Goal: Information Seeking & Learning: Learn about a topic

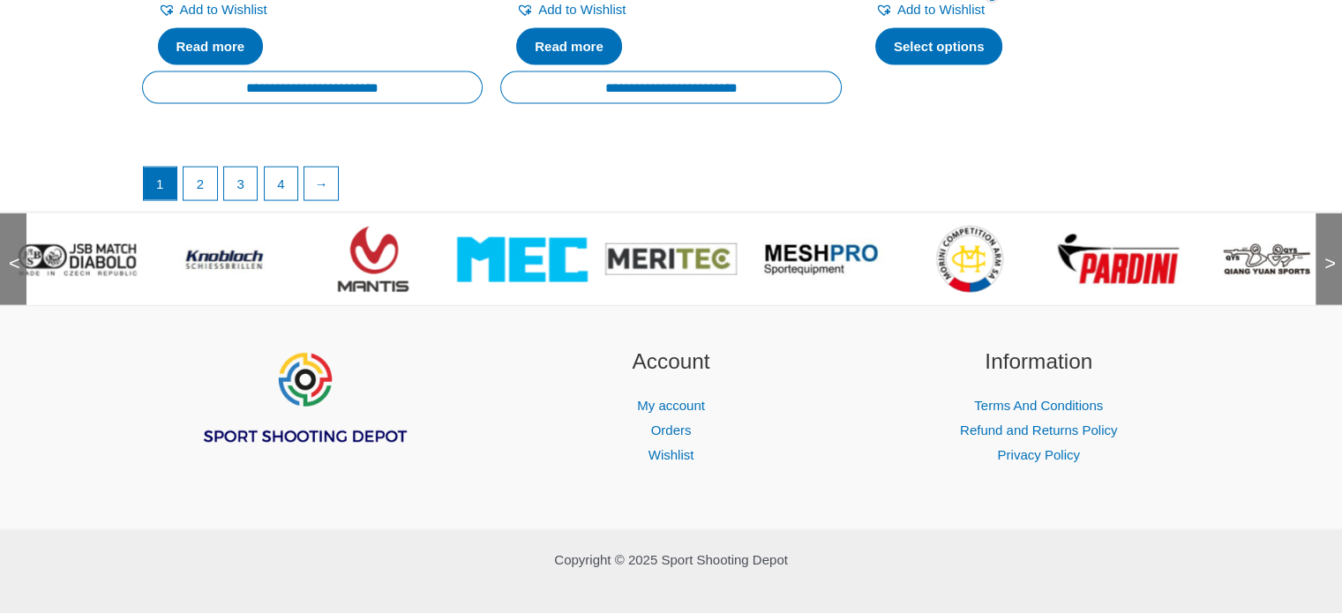
scroll to position [3643, 0]
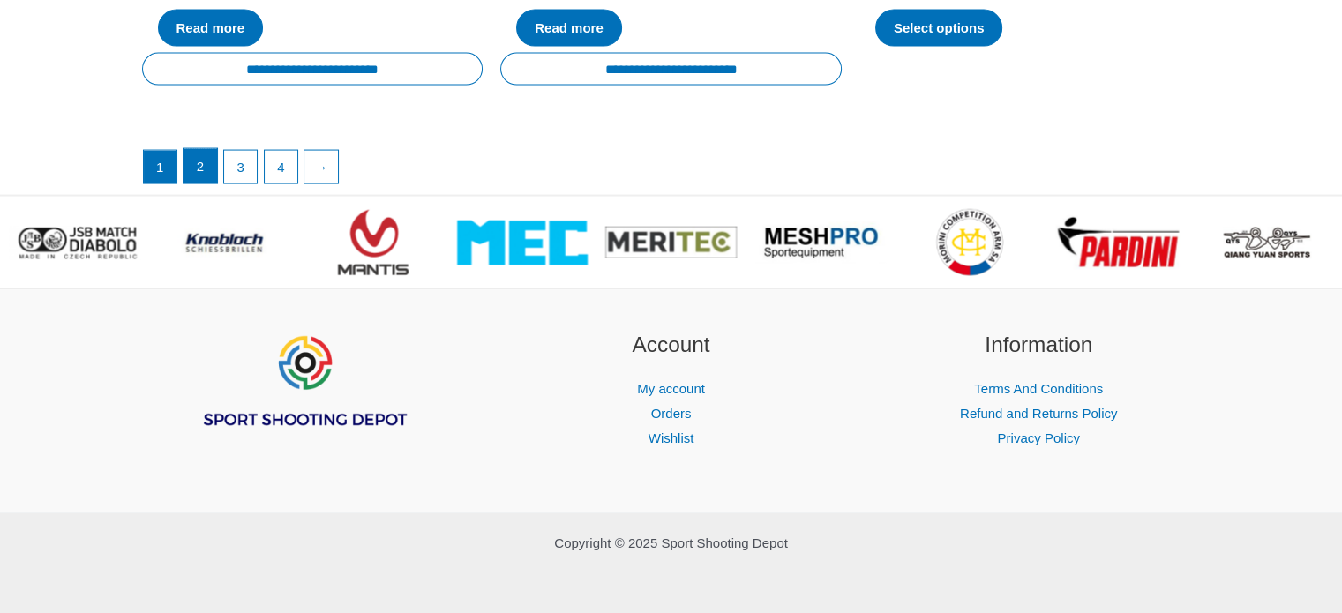
click at [203, 167] on link "2" at bounding box center [201, 166] width 34 height 35
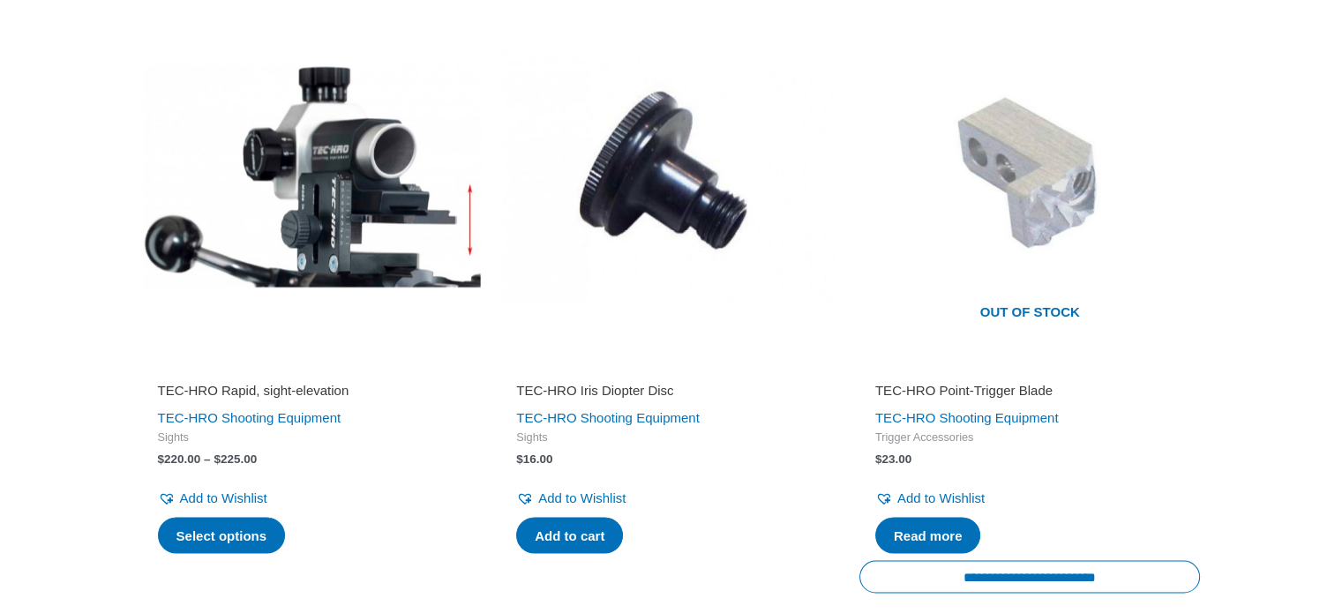
scroll to position [3000, 0]
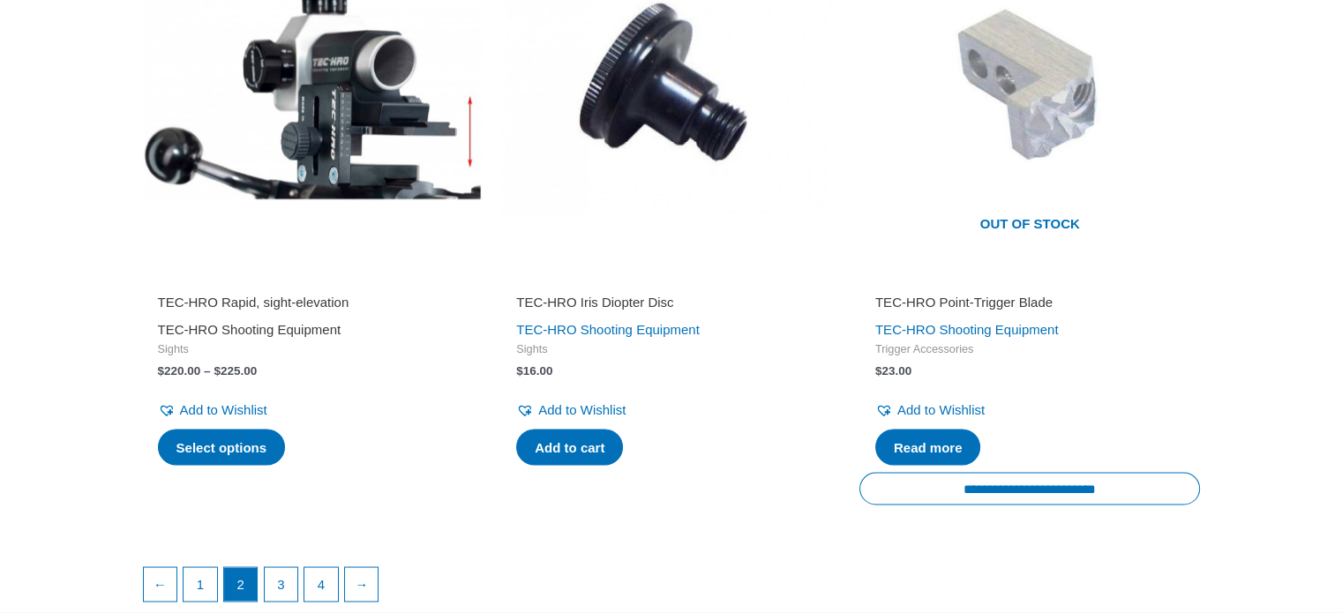
click at [300, 322] on link "TEC-HRO Shooting Equipment" at bounding box center [250, 329] width 184 height 15
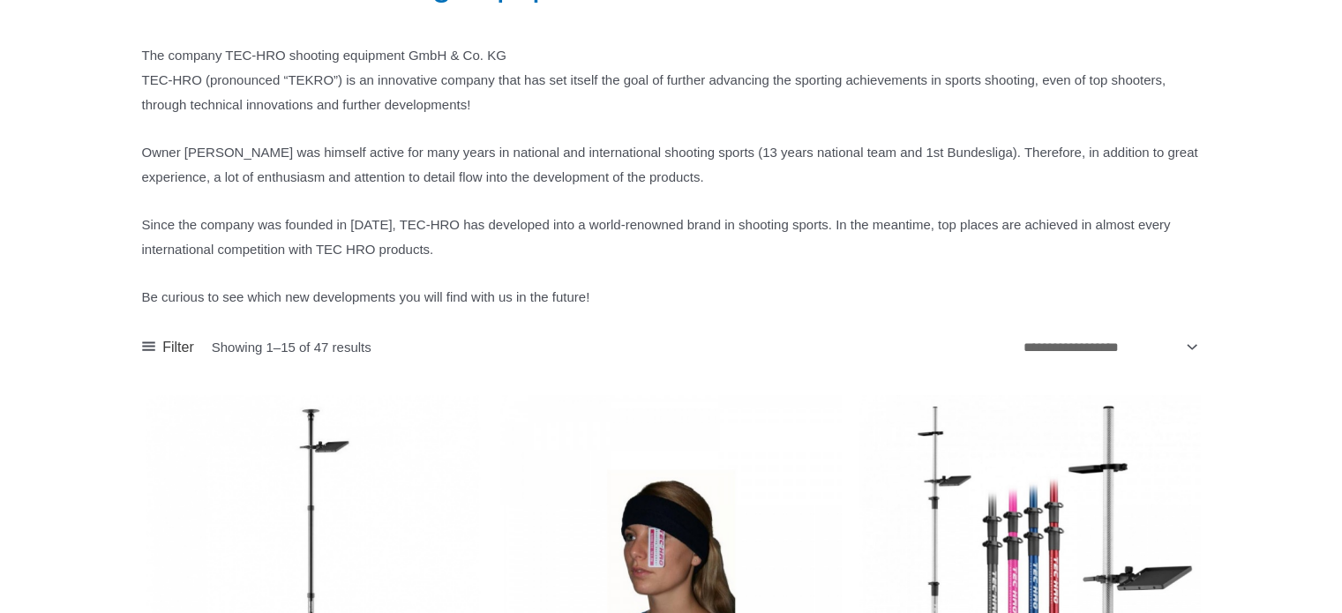
scroll to position [265, 0]
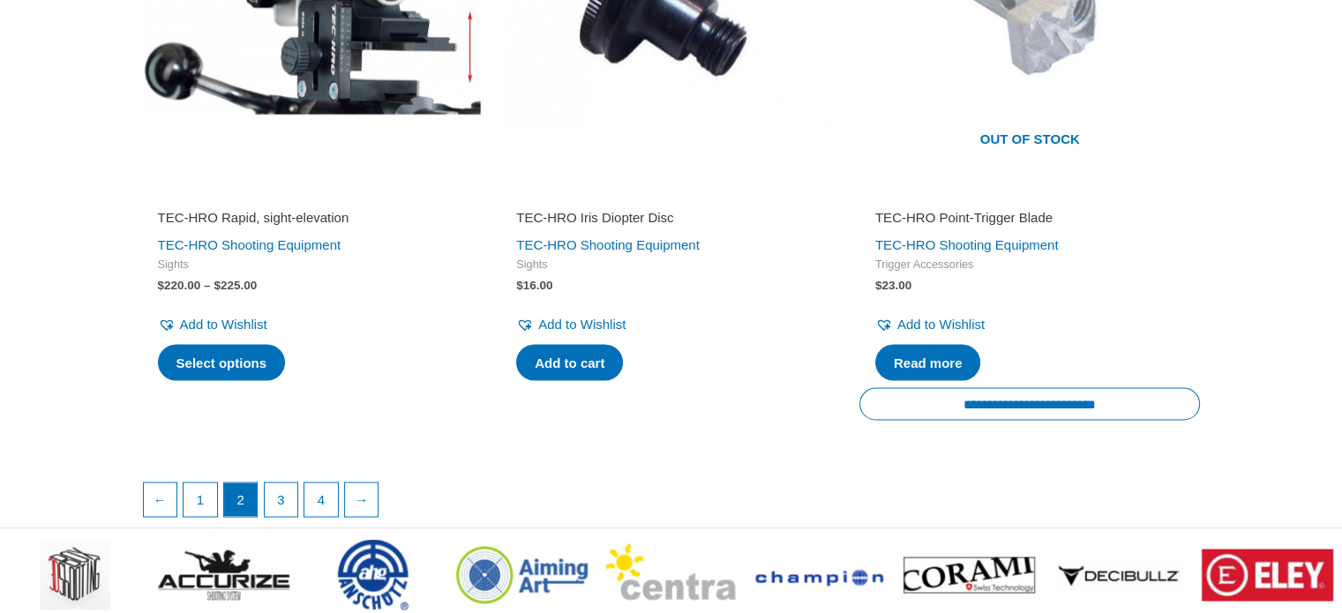
scroll to position [3000, 0]
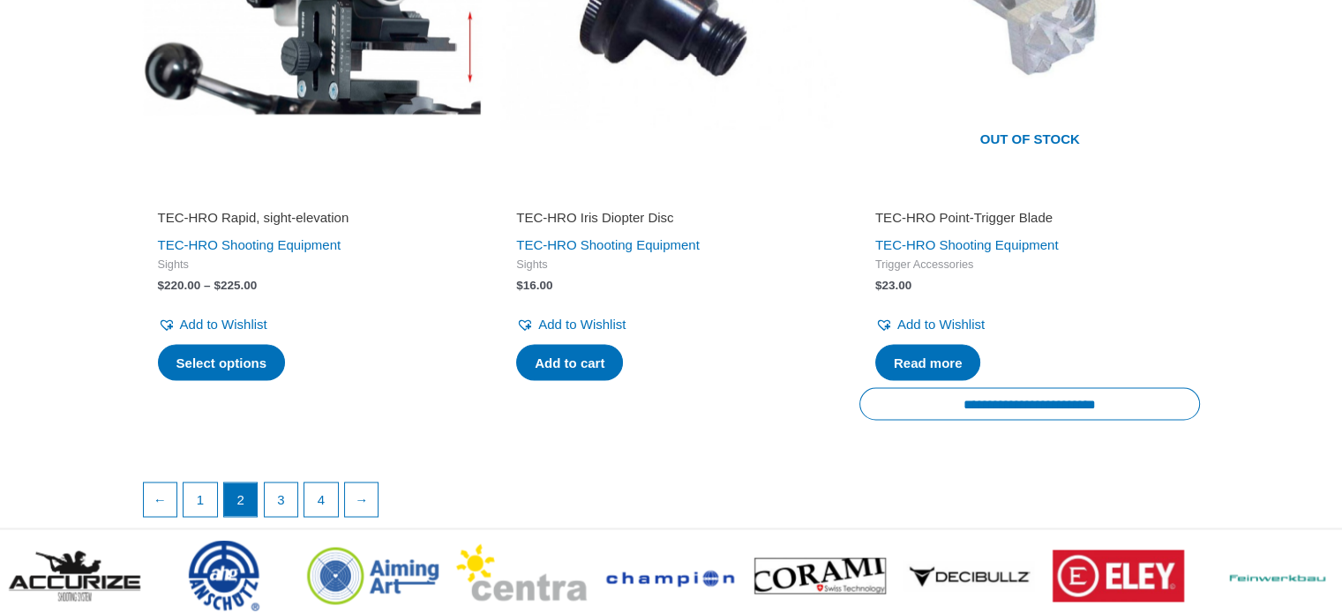
click at [323, 80] on img at bounding box center [312, 3] width 341 height 341
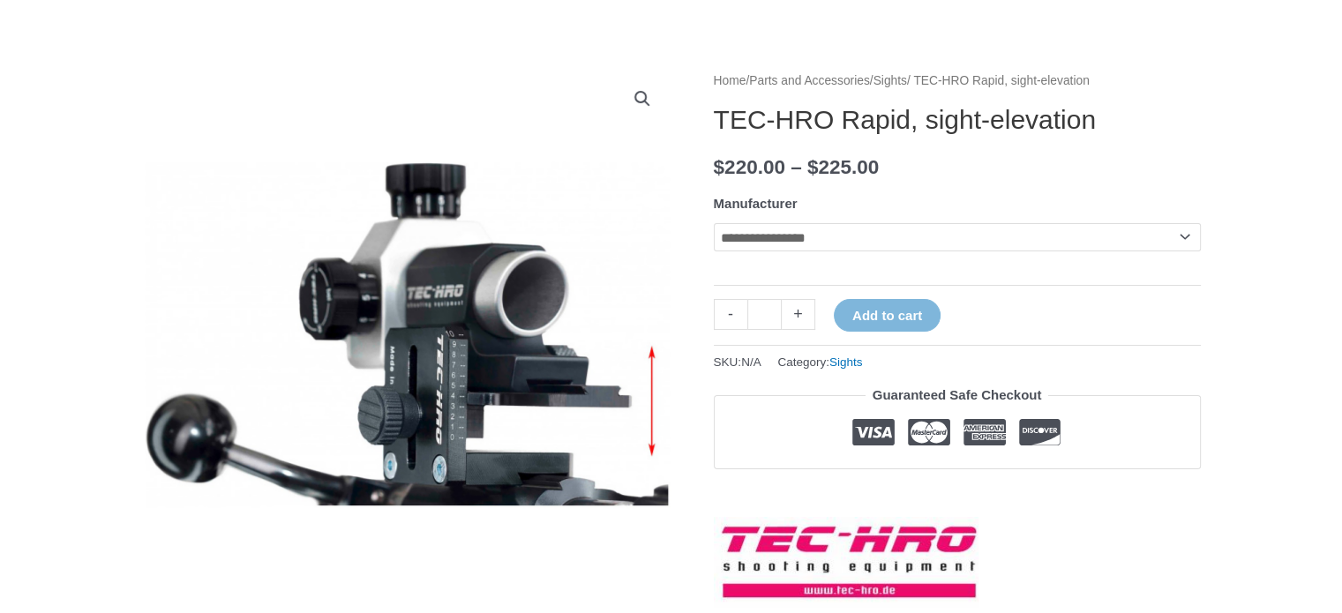
scroll to position [176, 0]
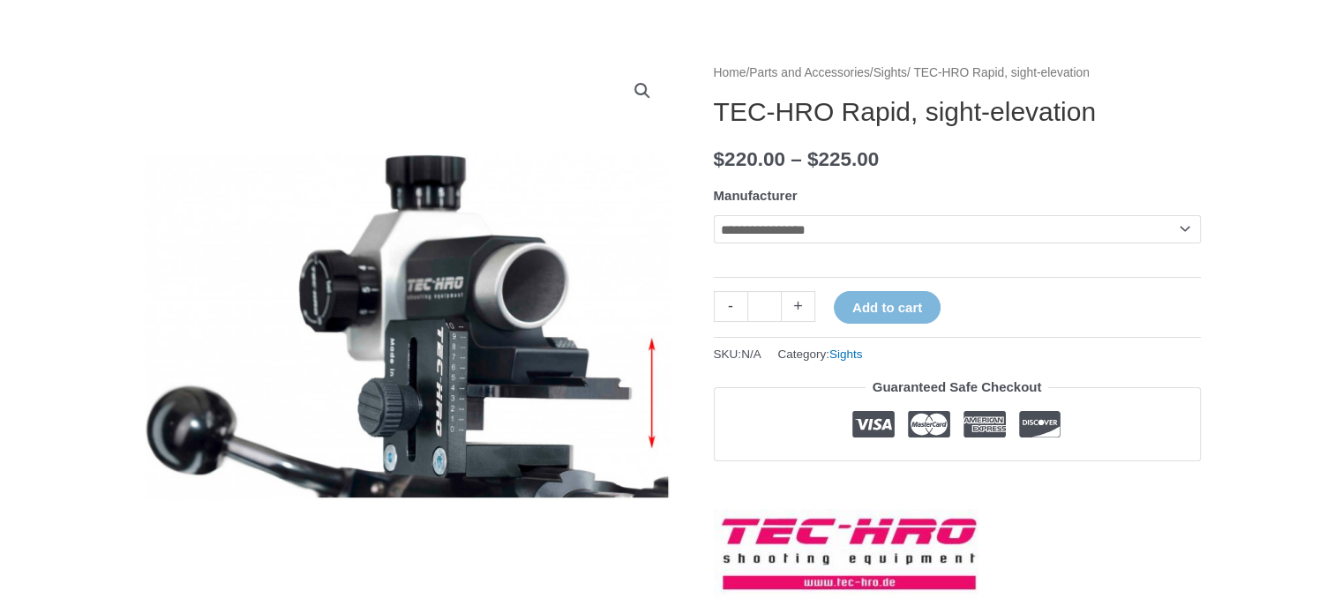
click at [1186, 236] on select "**********" at bounding box center [957, 229] width 487 height 28
select select "*********"
click at [714, 215] on select "**********" at bounding box center [957, 229] width 487 height 28
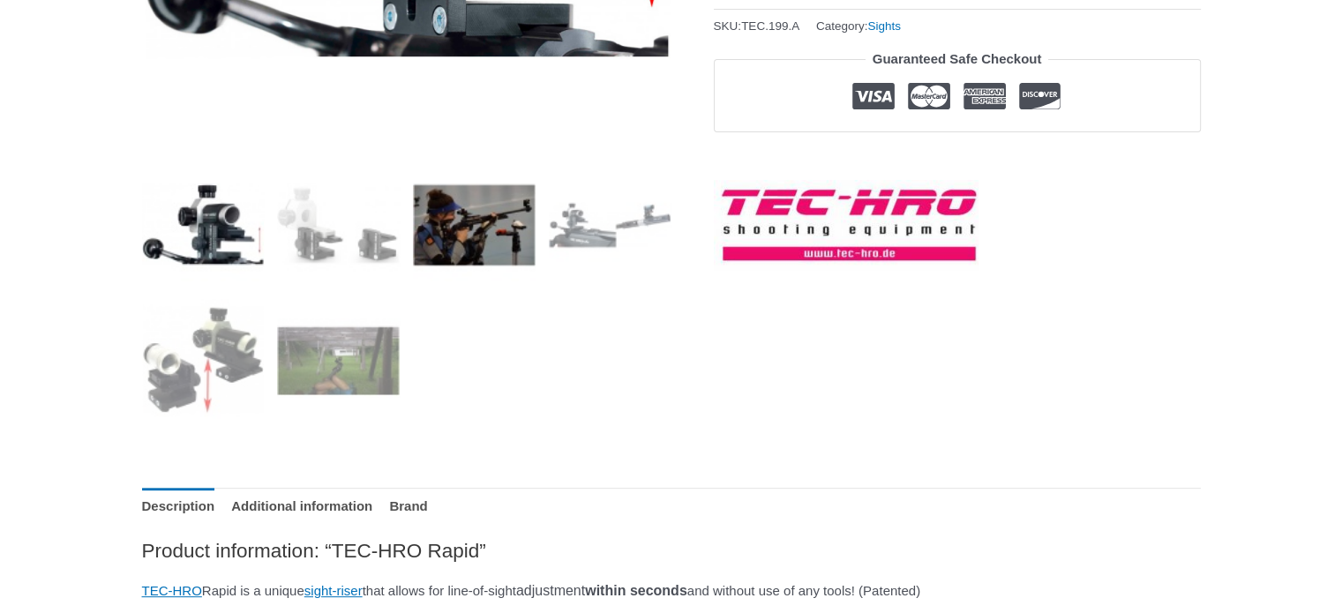
scroll to position [618, 0]
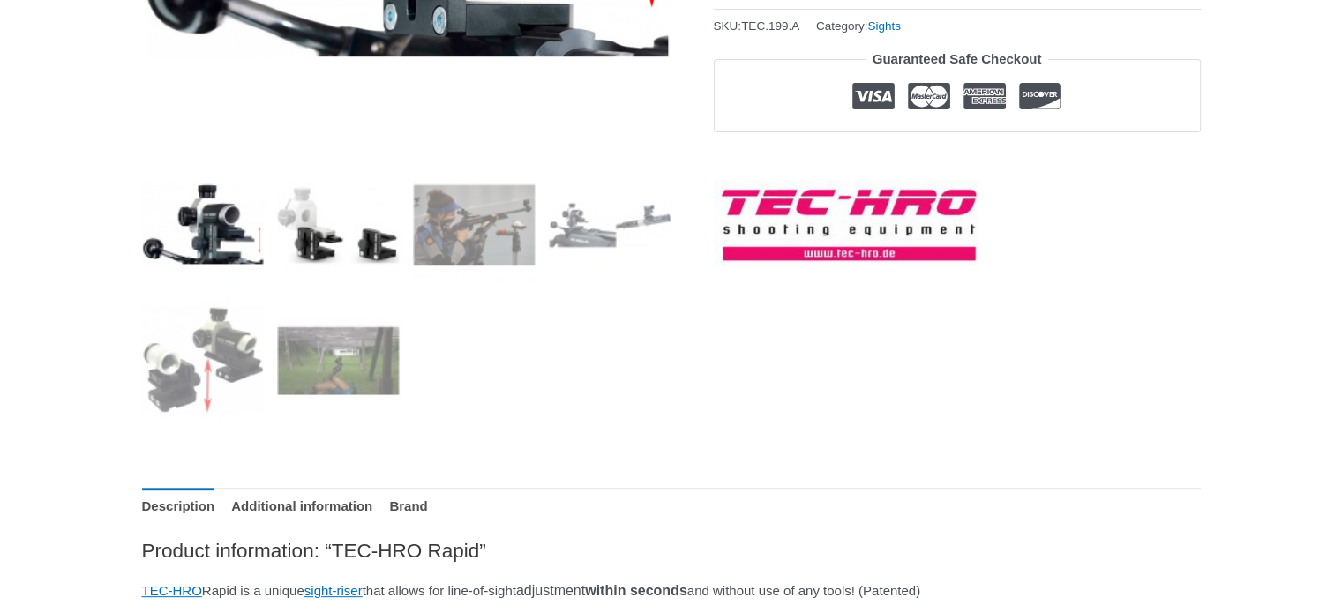
click at [365, 225] on img at bounding box center [338, 224] width 123 height 123
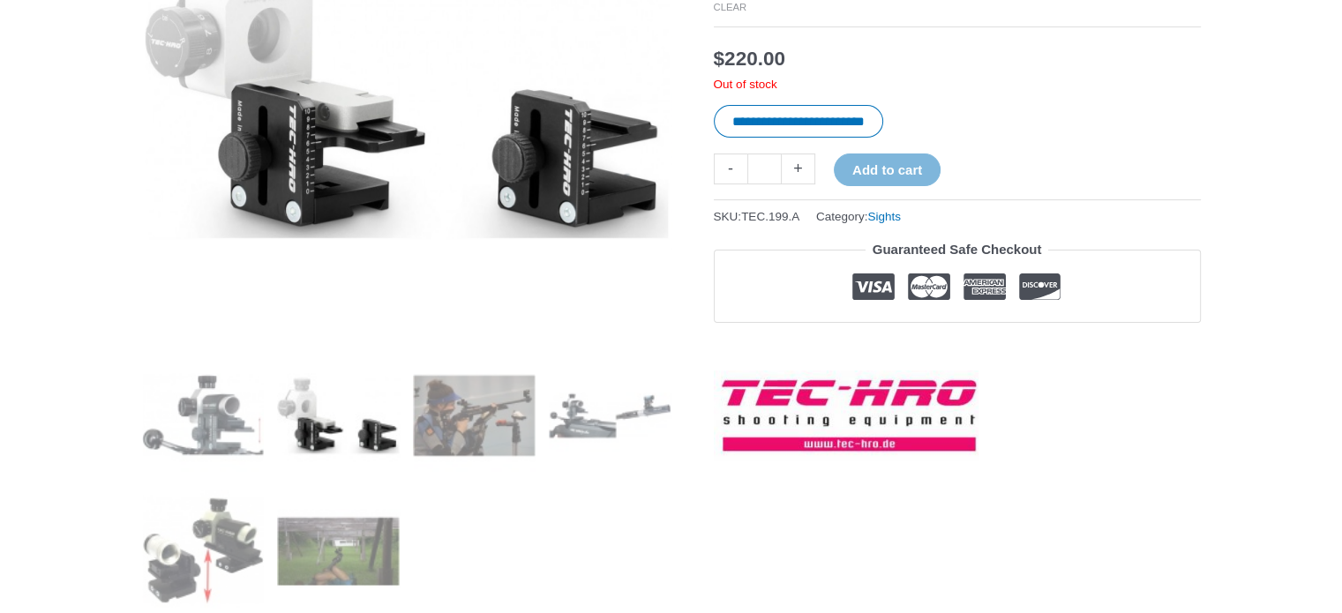
scroll to position [353, 0]
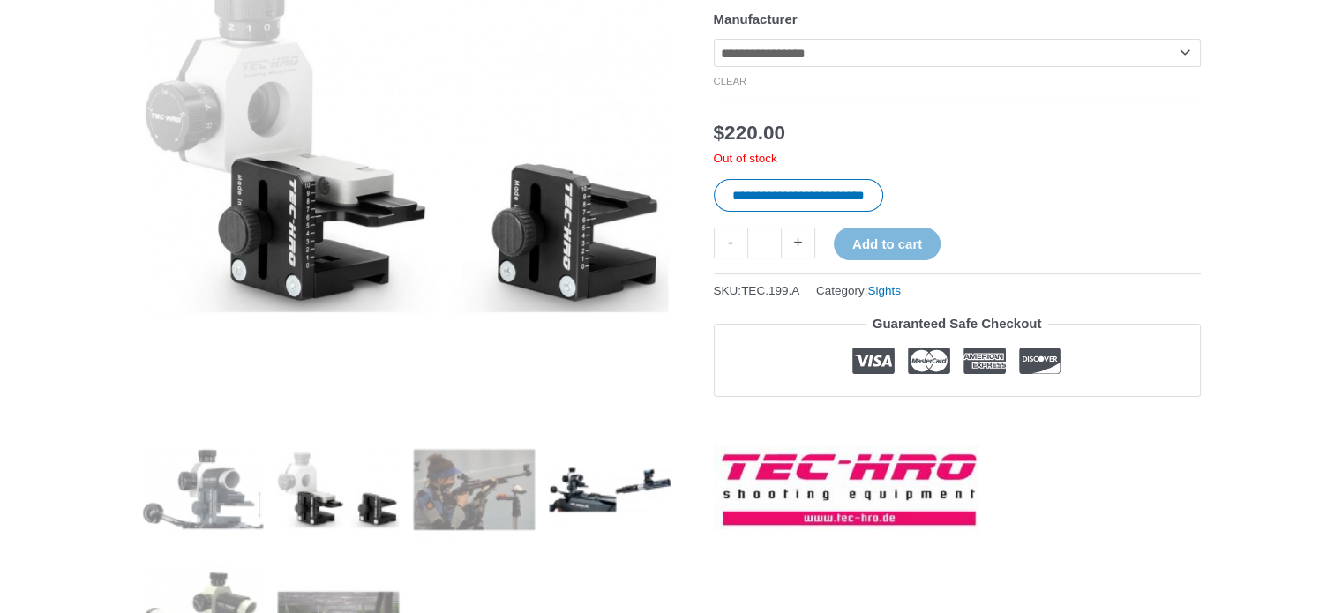
click at [639, 476] on img at bounding box center [610, 489] width 123 height 123
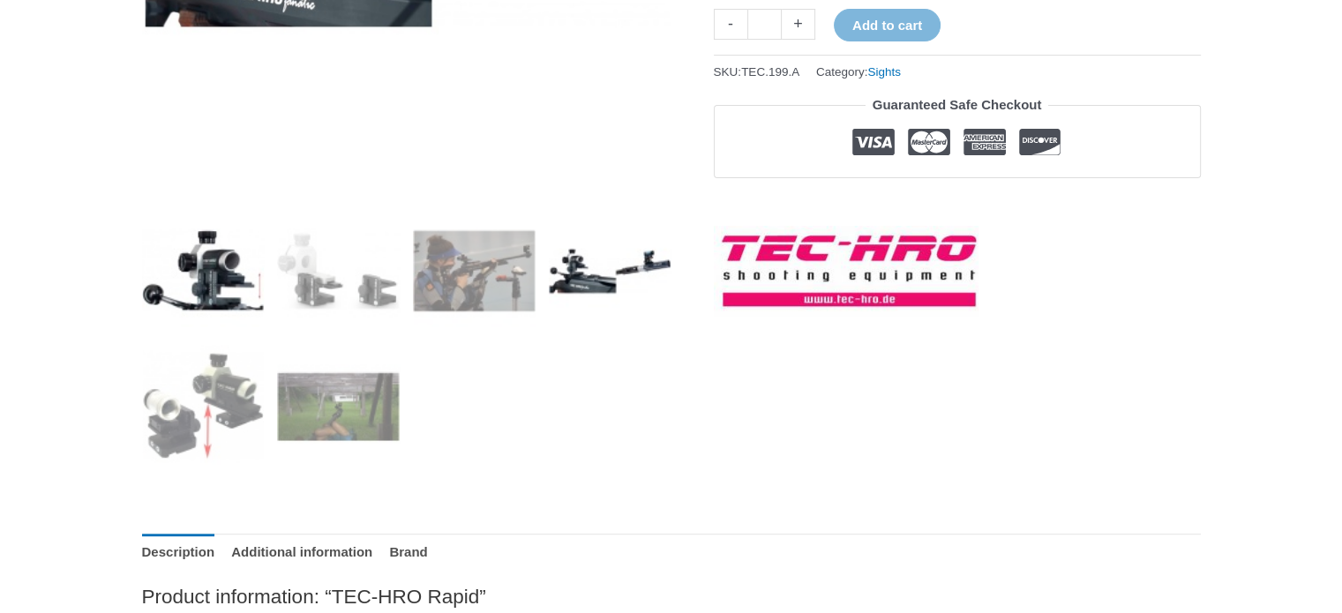
scroll to position [529, 0]
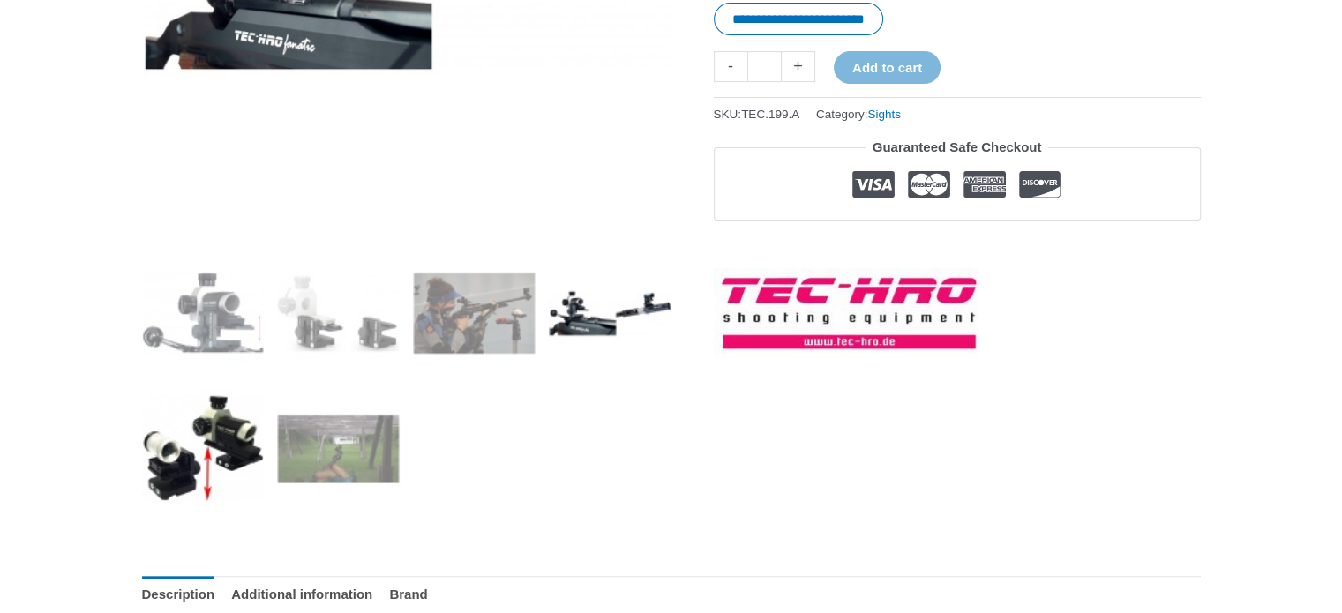
click at [247, 442] on img at bounding box center [203, 448] width 123 height 123
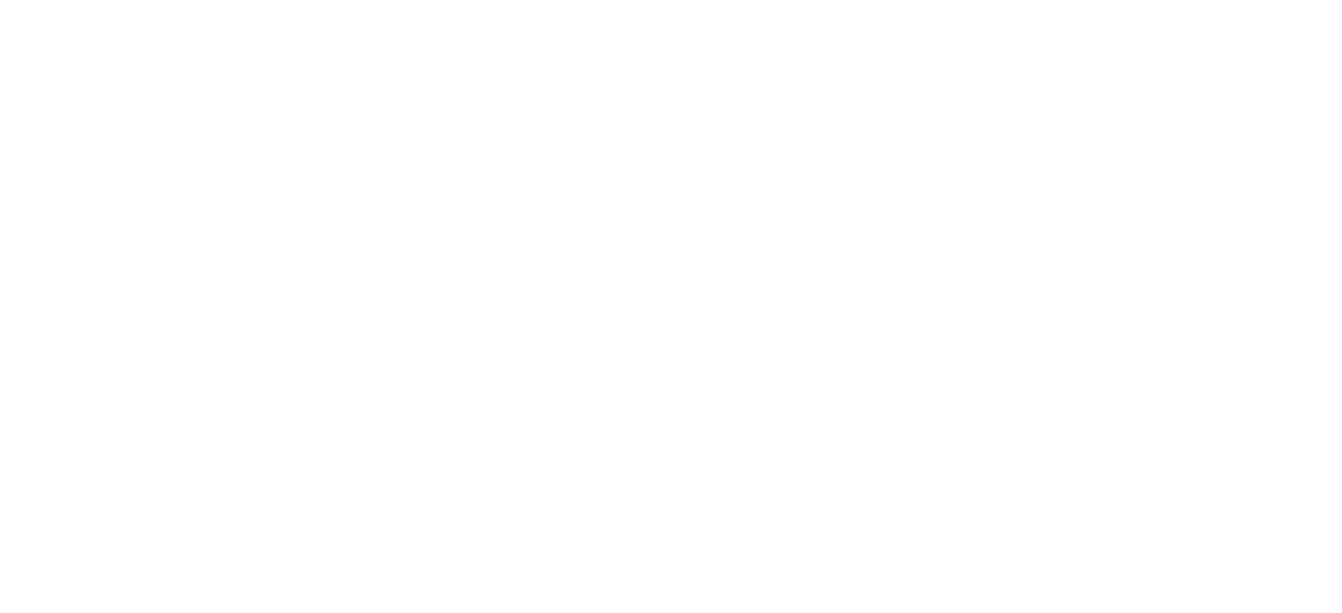
scroll to position [2206, 0]
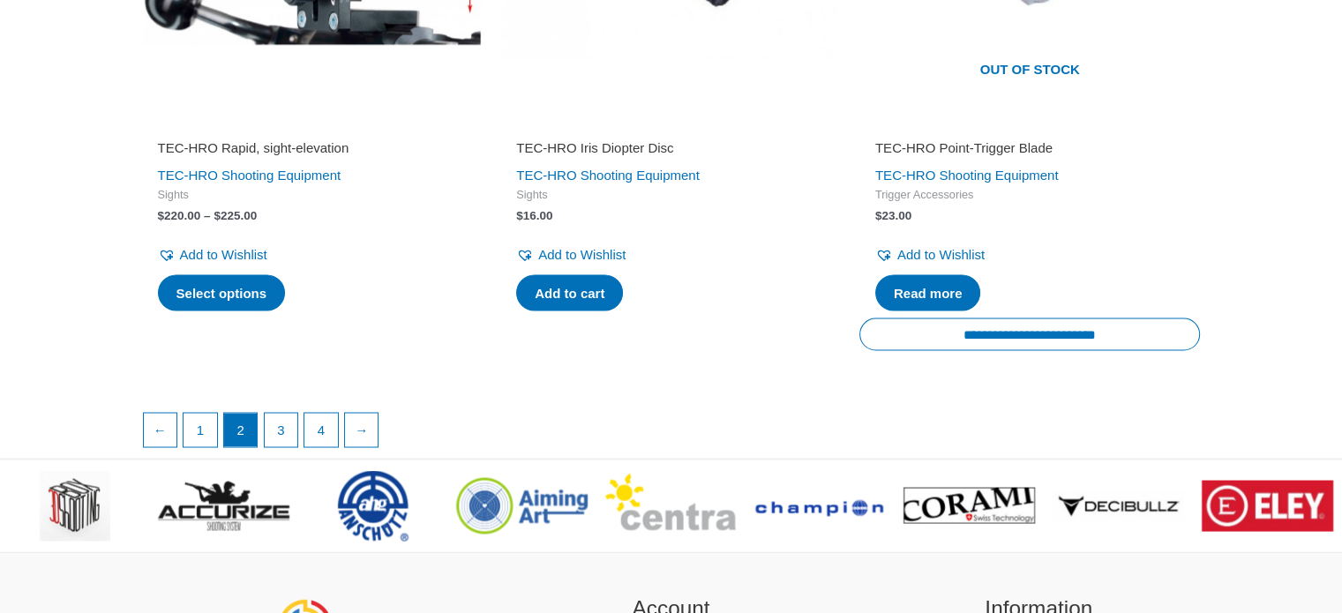
scroll to position [3068, 0]
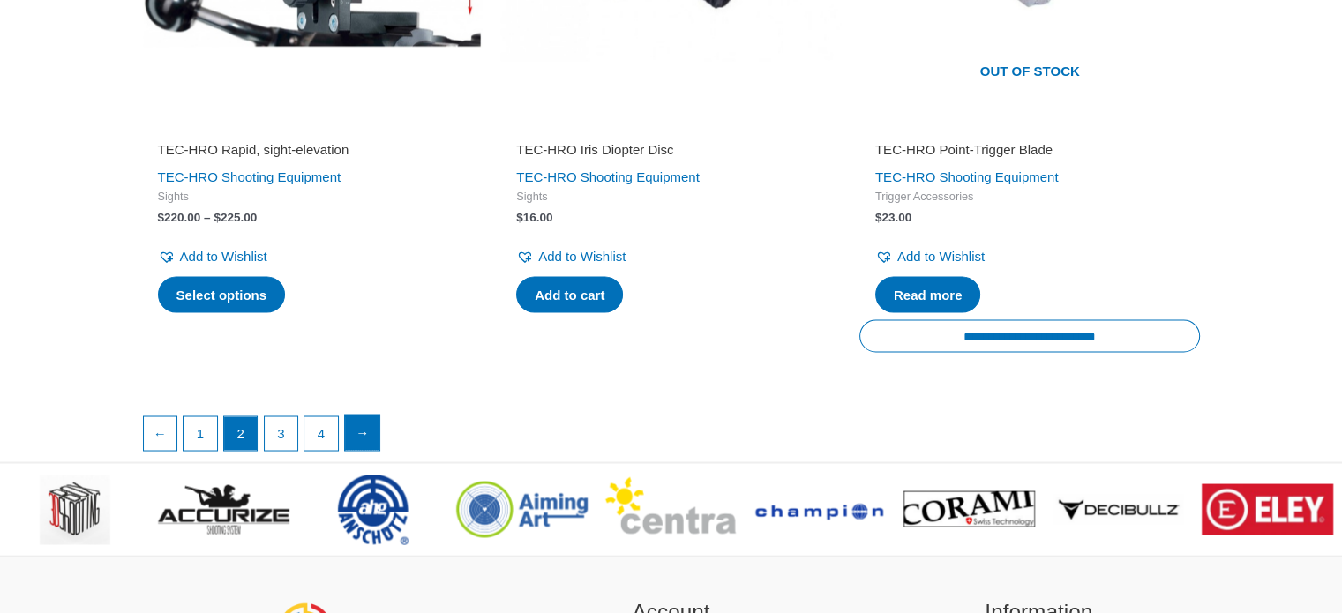
click at [371, 432] on link "→" at bounding box center [362, 432] width 35 height 35
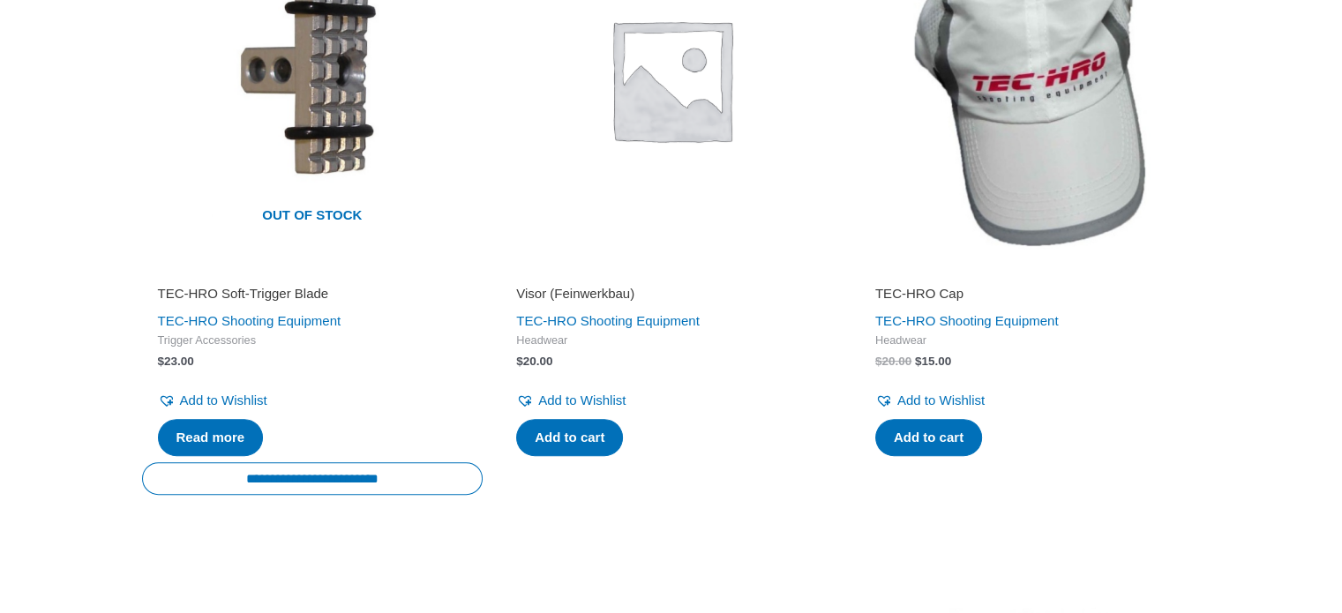
scroll to position [441, 0]
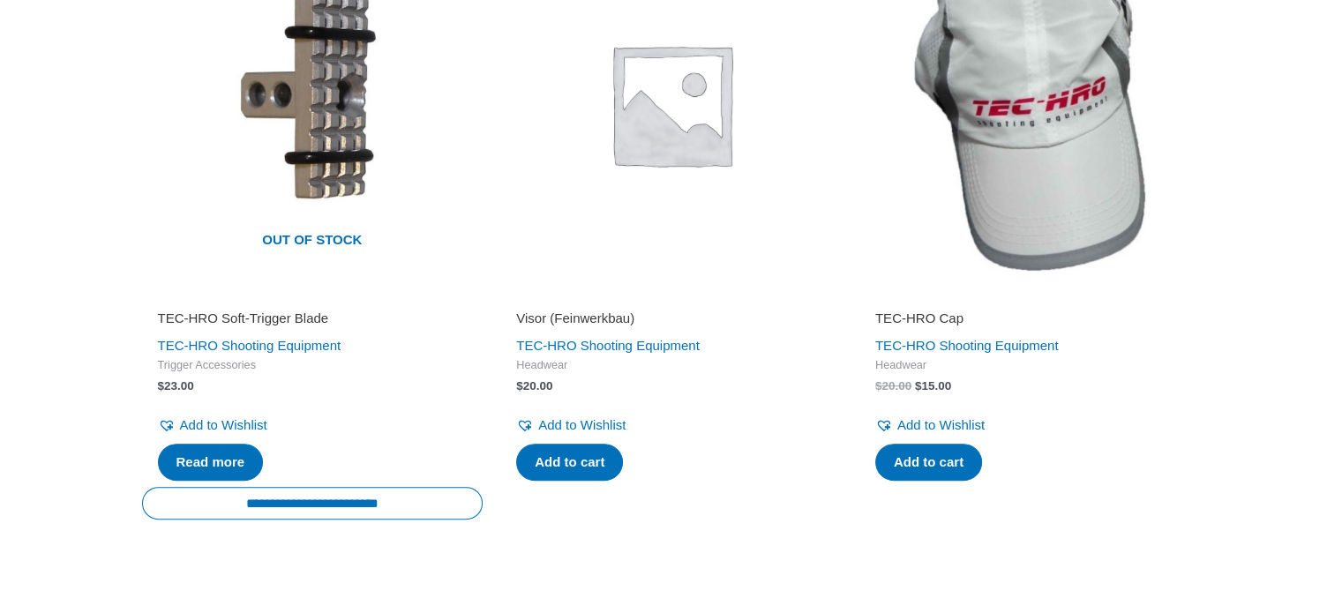
click at [1009, 117] on img at bounding box center [1029, 103] width 341 height 341
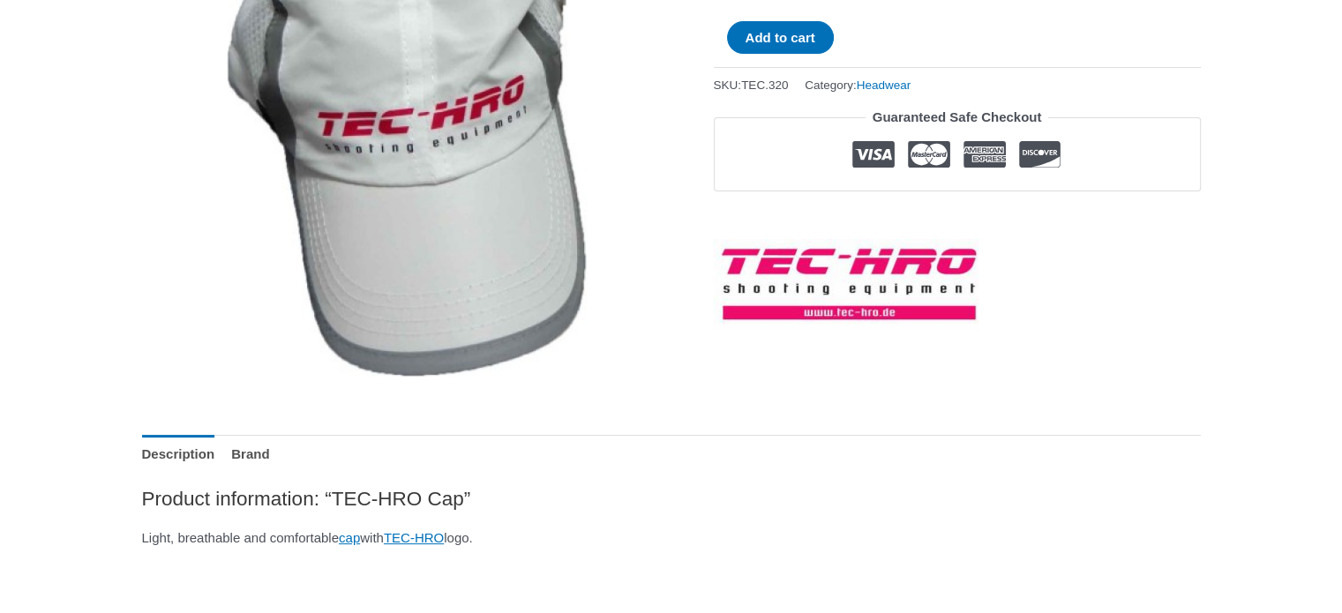
scroll to position [618, 0]
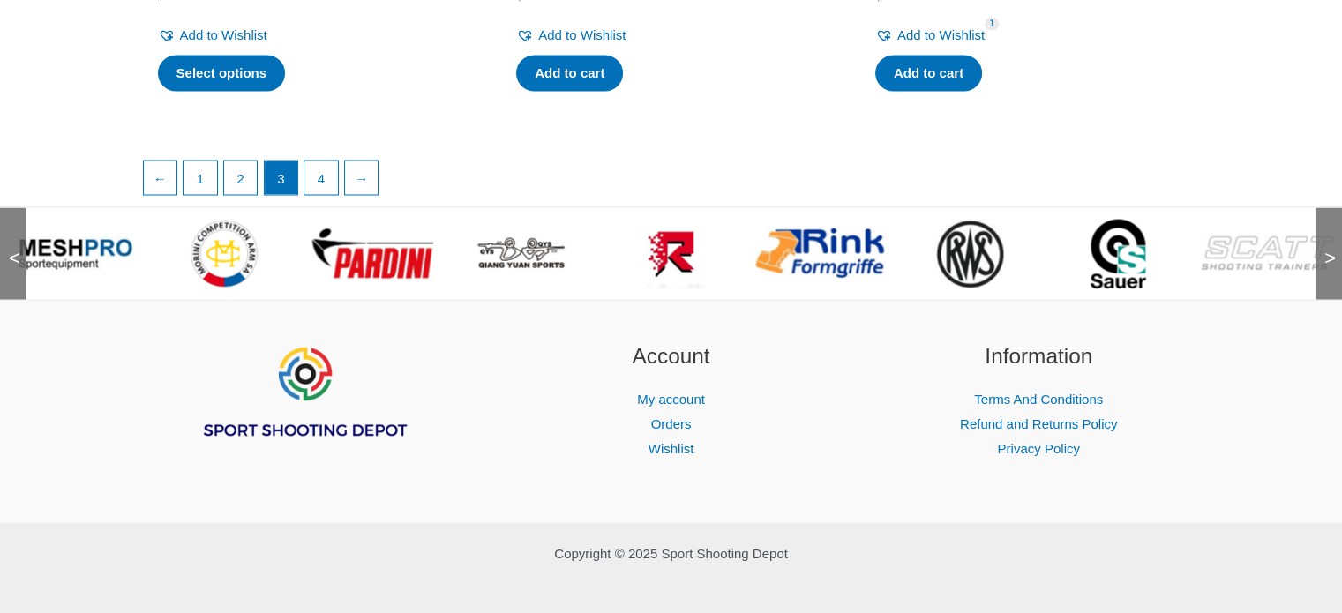
scroll to position [3289, 0]
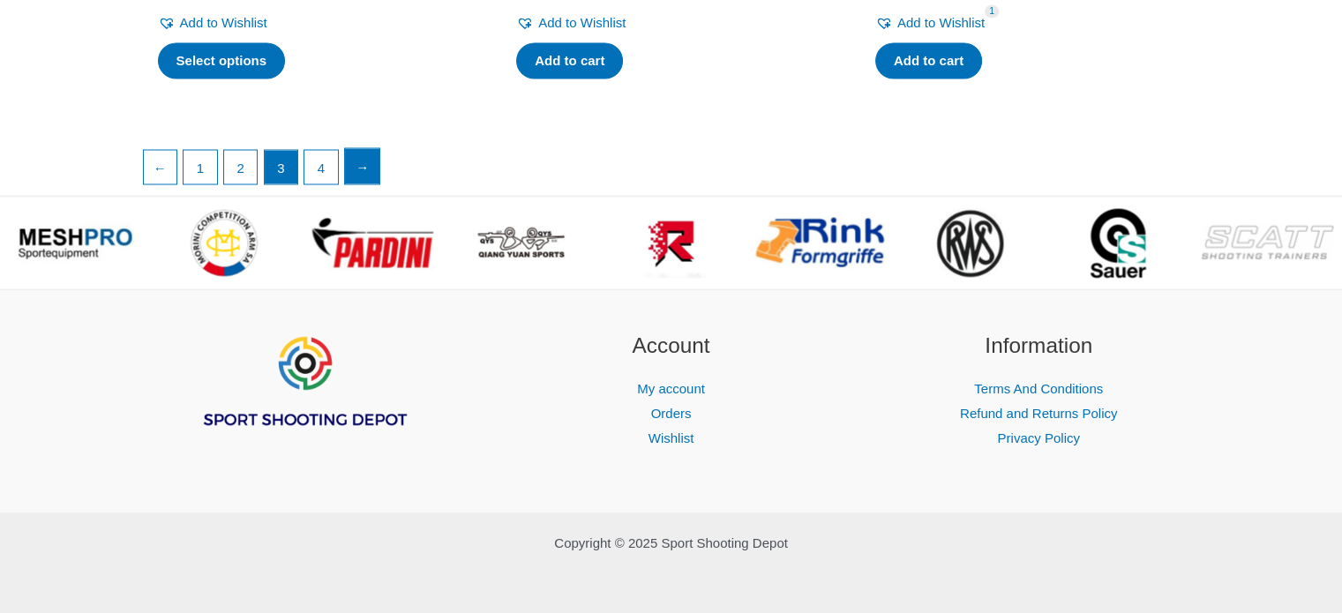
click at [372, 169] on link "→" at bounding box center [362, 165] width 35 height 35
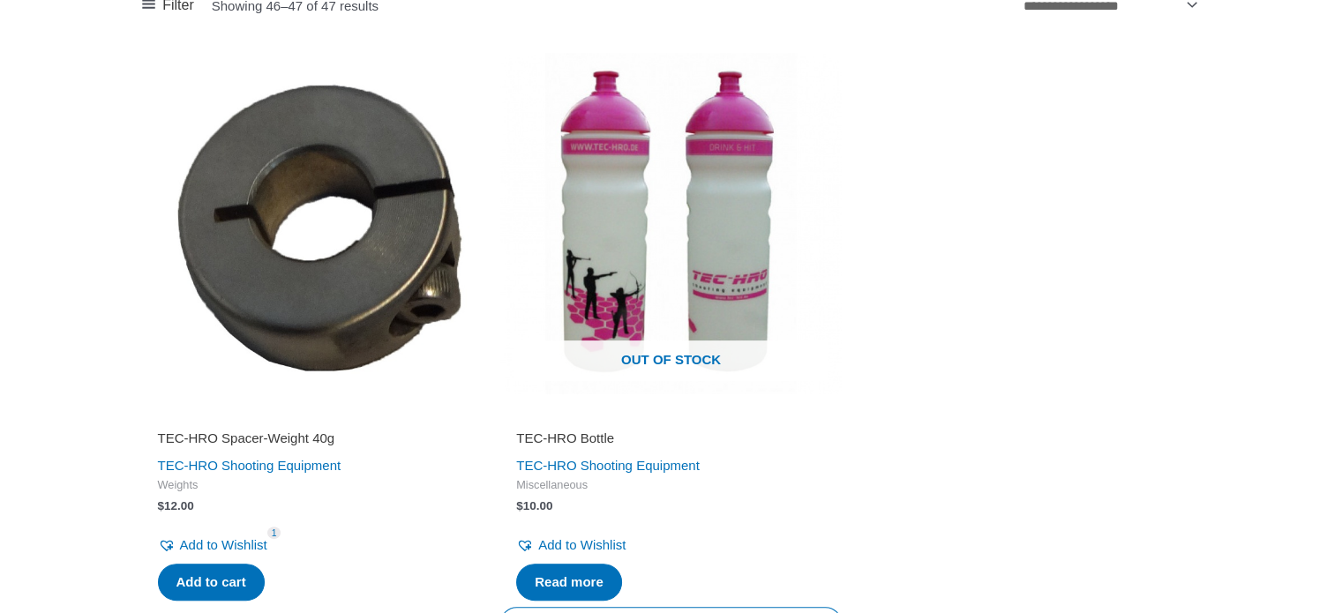
scroll to position [353, 0]
